Goal: Task Accomplishment & Management: Manage account settings

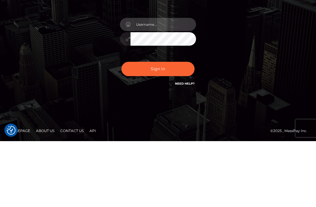
type input "[EMAIL_ADDRESS][DOMAIN_NAME]"
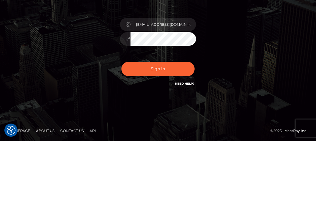
scroll to position [29, 0]
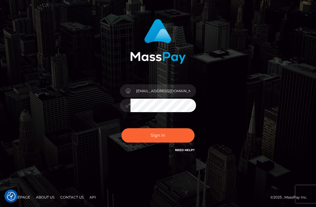
click at [174, 135] on button "Sign in" at bounding box center [157, 135] width 73 height 14
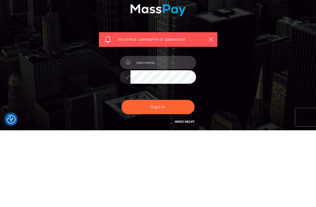
type input "[EMAIL_ADDRESS][DOMAIN_NAME]"
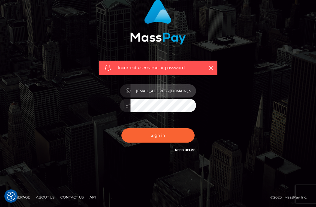
click at [182, 97] on input "[EMAIL_ADDRESS][DOMAIN_NAME]" at bounding box center [162, 90] width 65 height 13
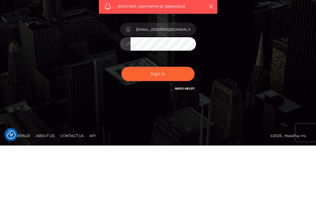
click at [186, 128] on button "Sign in" at bounding box center [157, 135] width 73 height 14
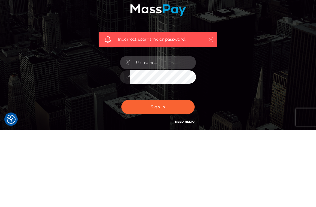
type input "[EMAIL_ADDRESS][DOMAIN_NAME]"
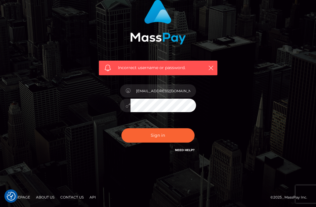
click at [178, 139] on button "Sign in" at bounding box center [157, 135] width 73 height 14
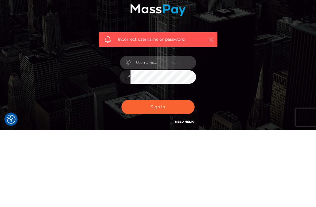
type input "info@6352spa.com"
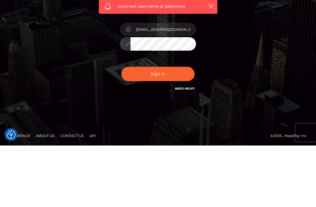
click at [171, 128] on button "Sign in" at bounding box center [157, 135] width 73 height 14
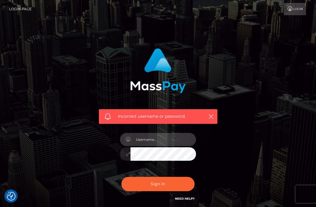
scroll to position [3, 0]
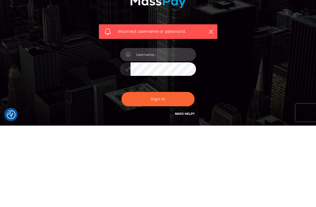
type input "[EMAIL_ADDRESS][DOMAIN_NAME]"
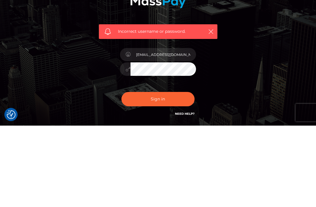
scroll to position [49, 0]
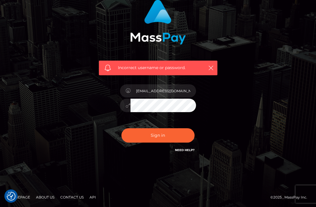
click at [186, 128] on button "Sign in" at bounding box center [157, 135] width 73 height 14
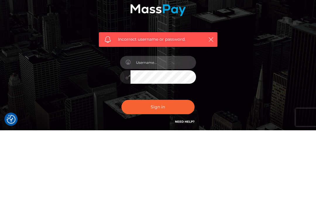
type input "[EMAIL_ADDRESS][DOMAIN_NAME]"
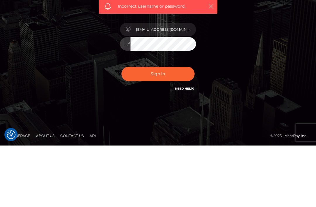
click at [182, 128] on button "Sign in" at bounding box center [157, 135] width 73 height 14
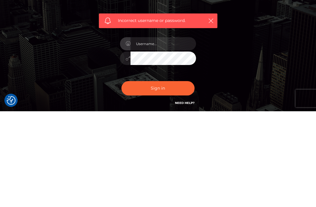
click at [220, 44] on div "Incorrect username or password." at bounding box center [157, 84] width 127 height 80
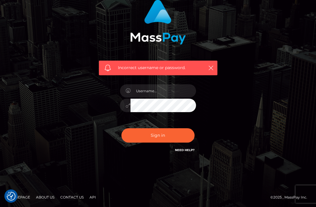
click at [208, 67] on icon "button" at bounding box center [211, 68] width 6 height 6
click at [214, 69] on button "button" at bounding box center [210, 67] width 7 height 7
click at [209, 61] on div "Incorrect username or password." at bounding box center [158, 68] width 118 height 15
click at [212, 65] on icon "button" at bounding box center [211, 68] width 6 height 6
click at [209, 70] on icon "button" at bounding box center [211, 68] width 6 height 6
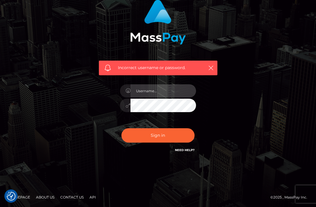
click at [160, 89] on input "text" at bounding box center [162, 90] width 65 height 13
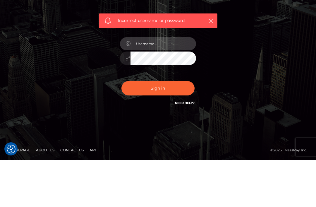
type input "info@6352spa.com"
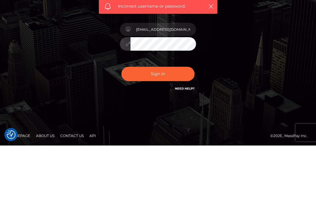
click at [175, 128] on button "Sign in" at bounding box center [157, 135] width 73 height 14
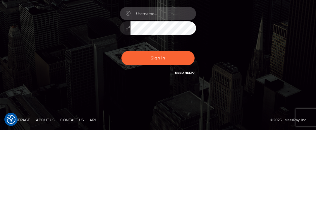
type input "[EMAIL_ADDRESS][DOMAIN_NAME]"
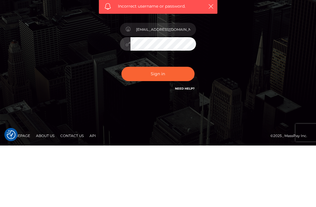
click at [158, 128] on button "Sign in" at bounding box center [157, 135] width 73 height 14
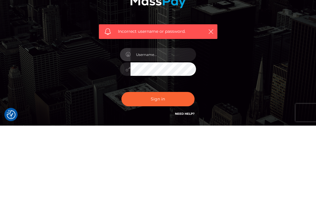
scroll to position [85, 0]
